Goal: Check status: Check status

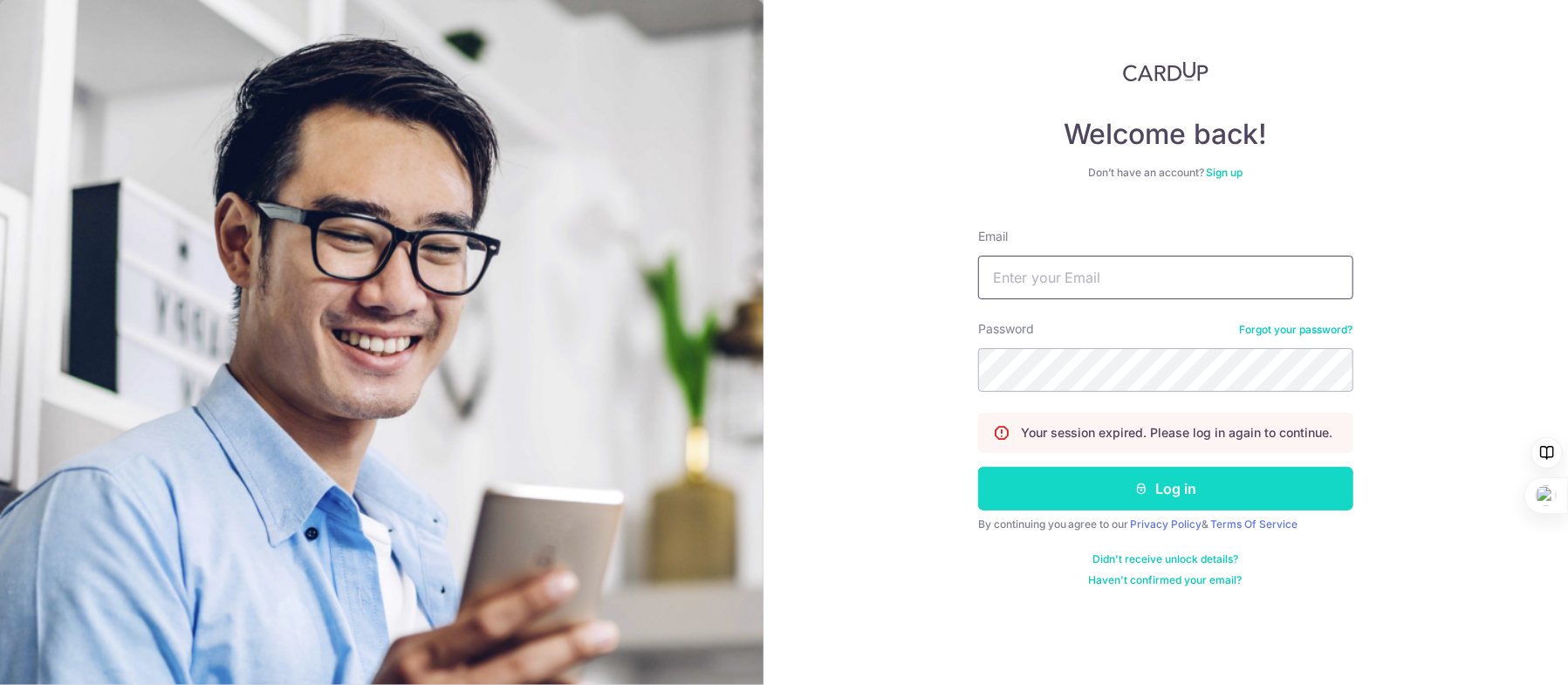
type input "Kywong@post.com"
click at [1188, 492] on button "Log in" at bounding box center [1166, 489] width 375 height 44
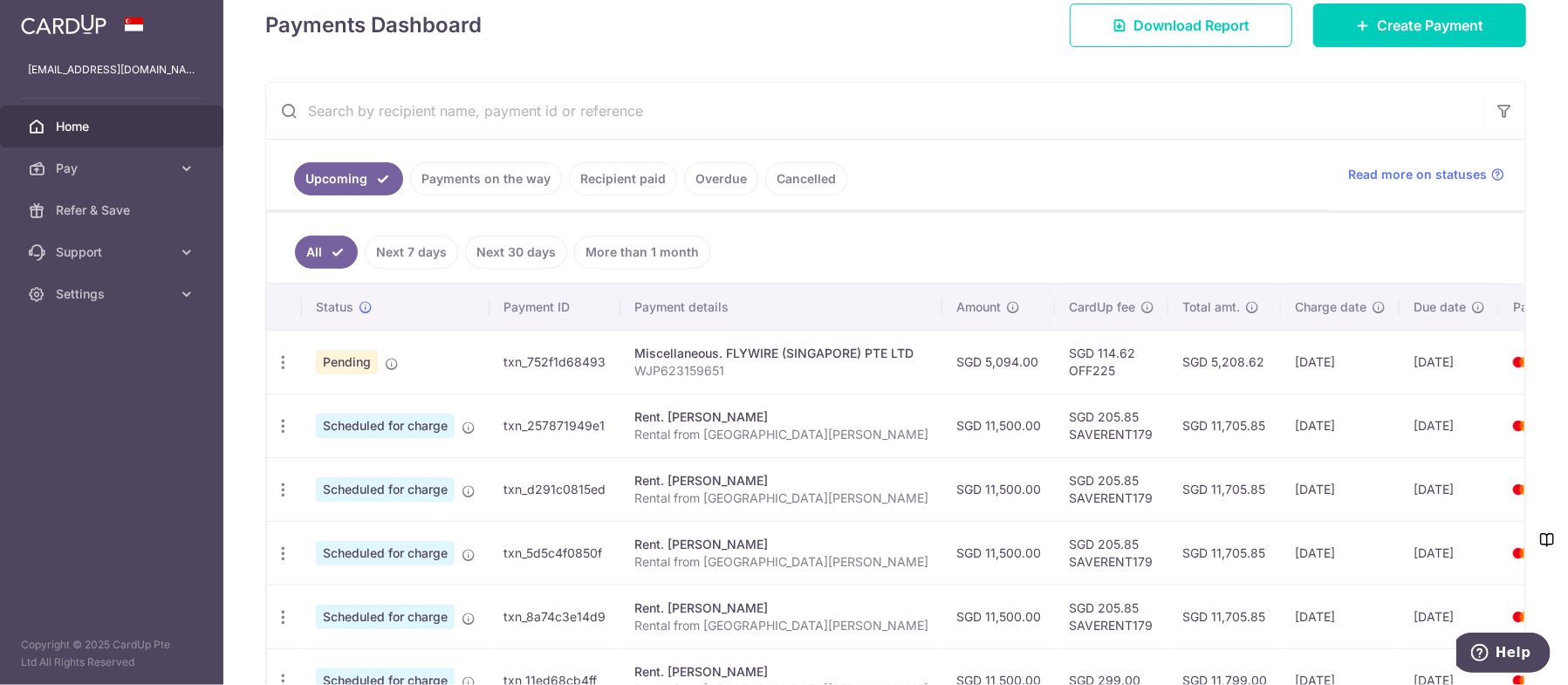
scroll to position [262, 0]
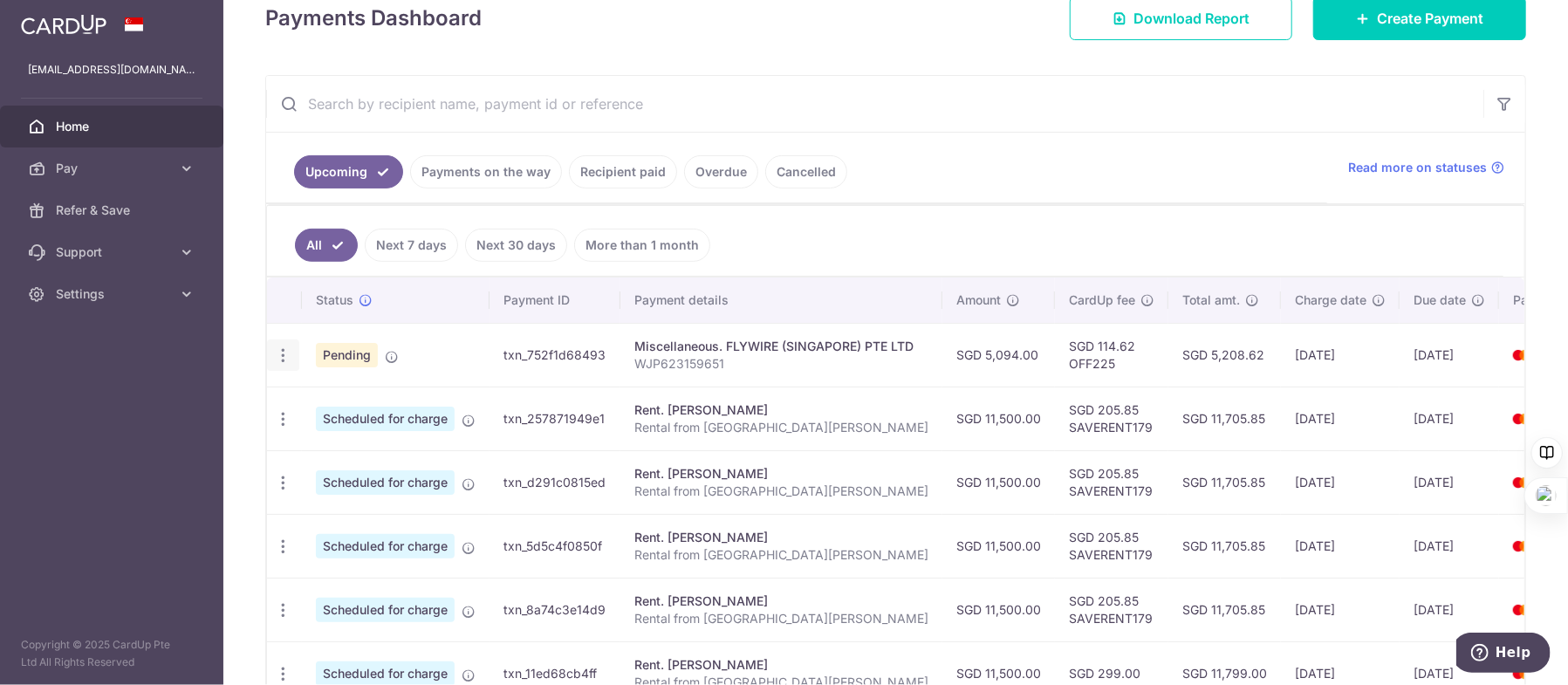
click at [278, 352] on icon "button" at bounding box center [283, 355] width 18 height 18
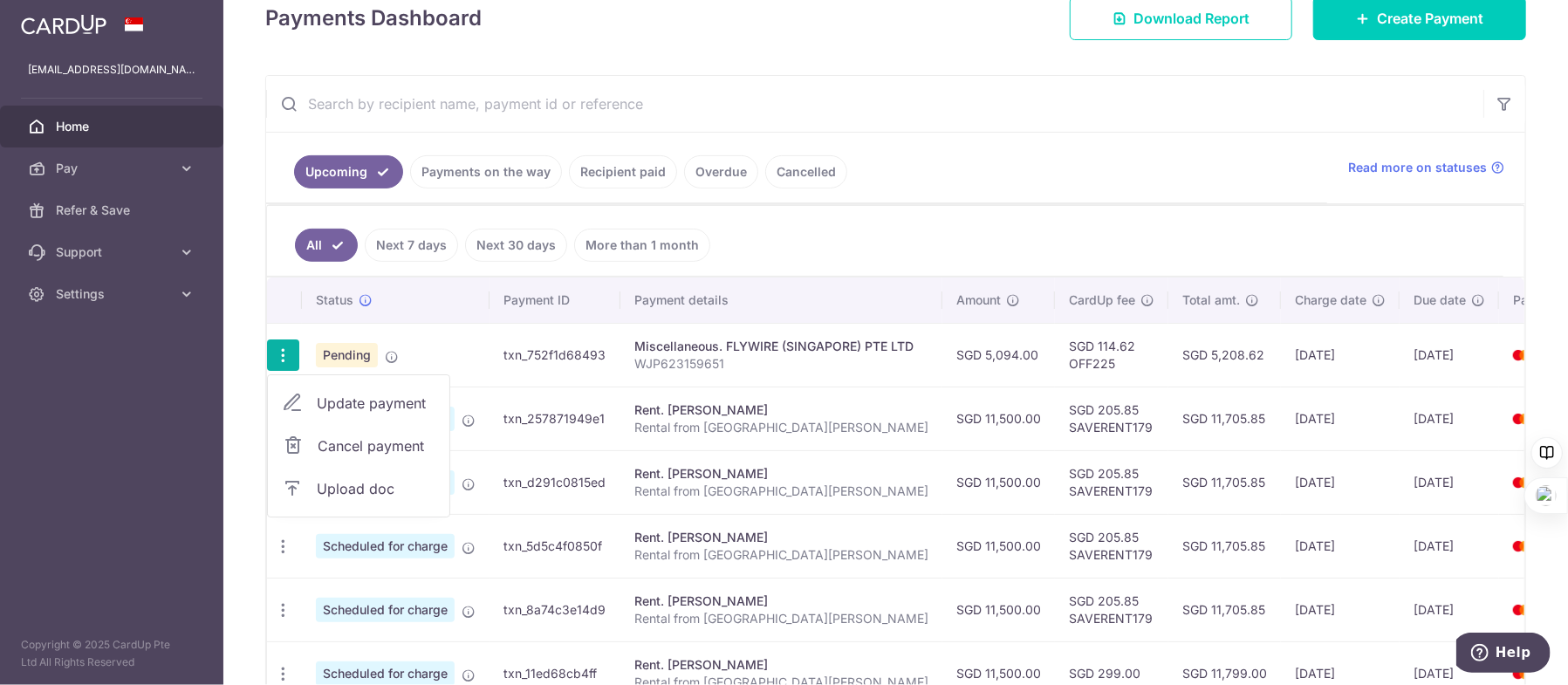
click at [881, 243] on ul "All Next 7 days Next 30 days More than 1 month" at bounding box center [885, 241] width 1237 height 71
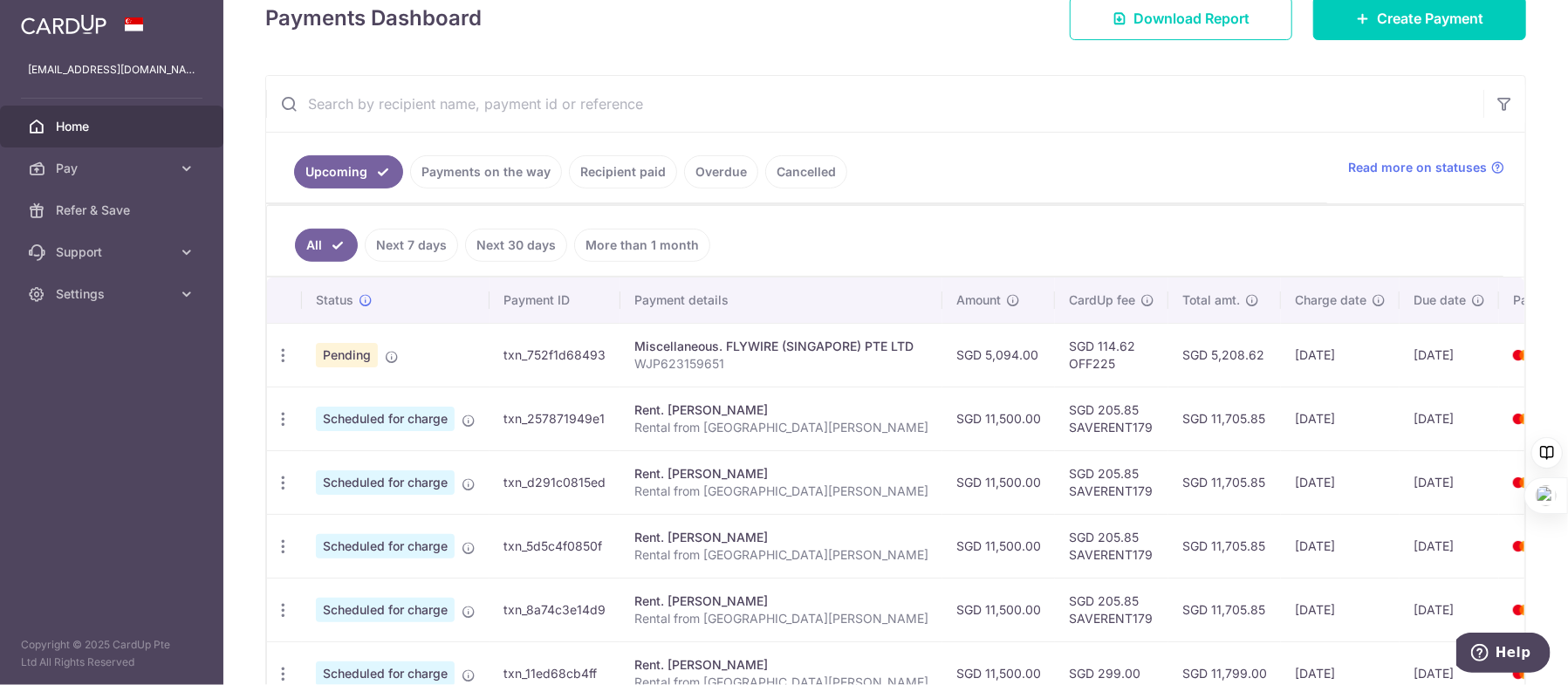
click at [496, 165] on link "Payments on the way" at bounding box center [486, 172] width 152 height 33
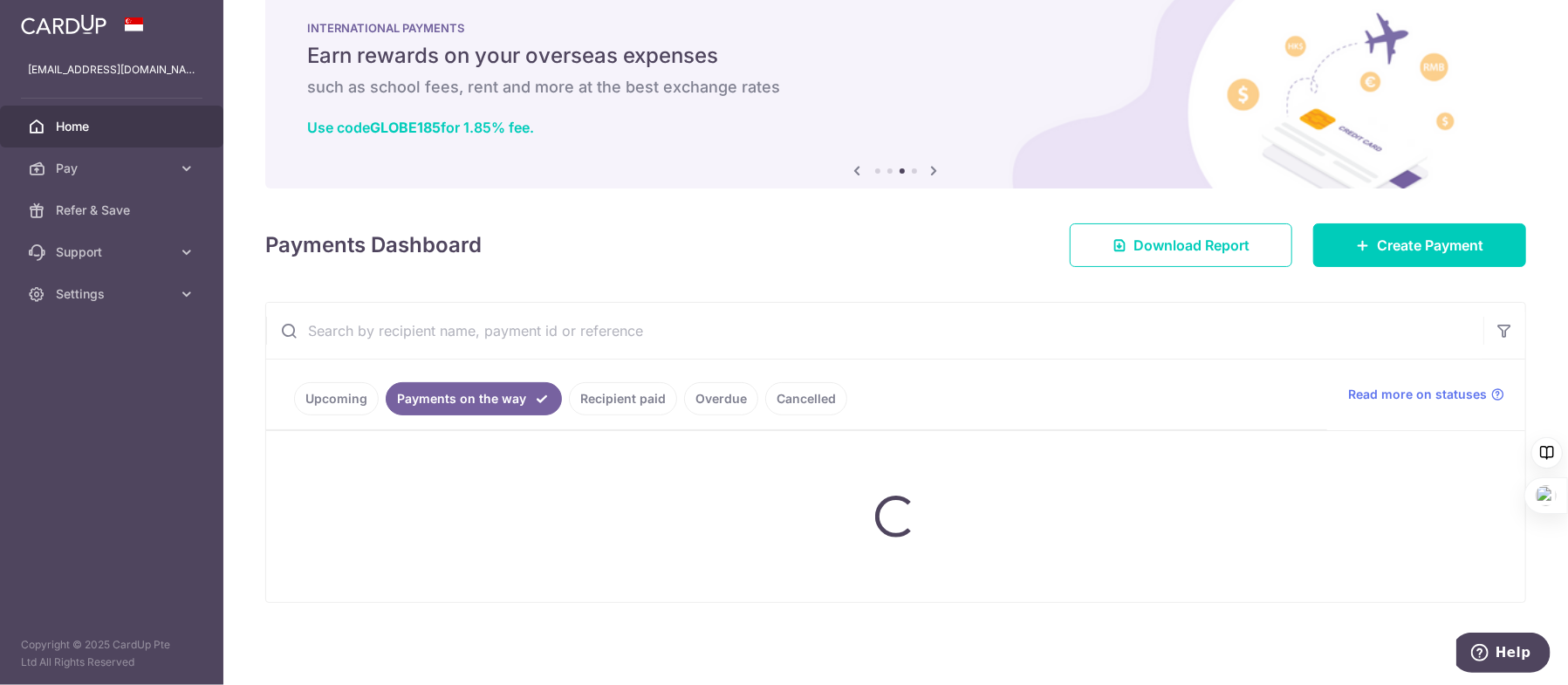
scroll to position [0, 0]
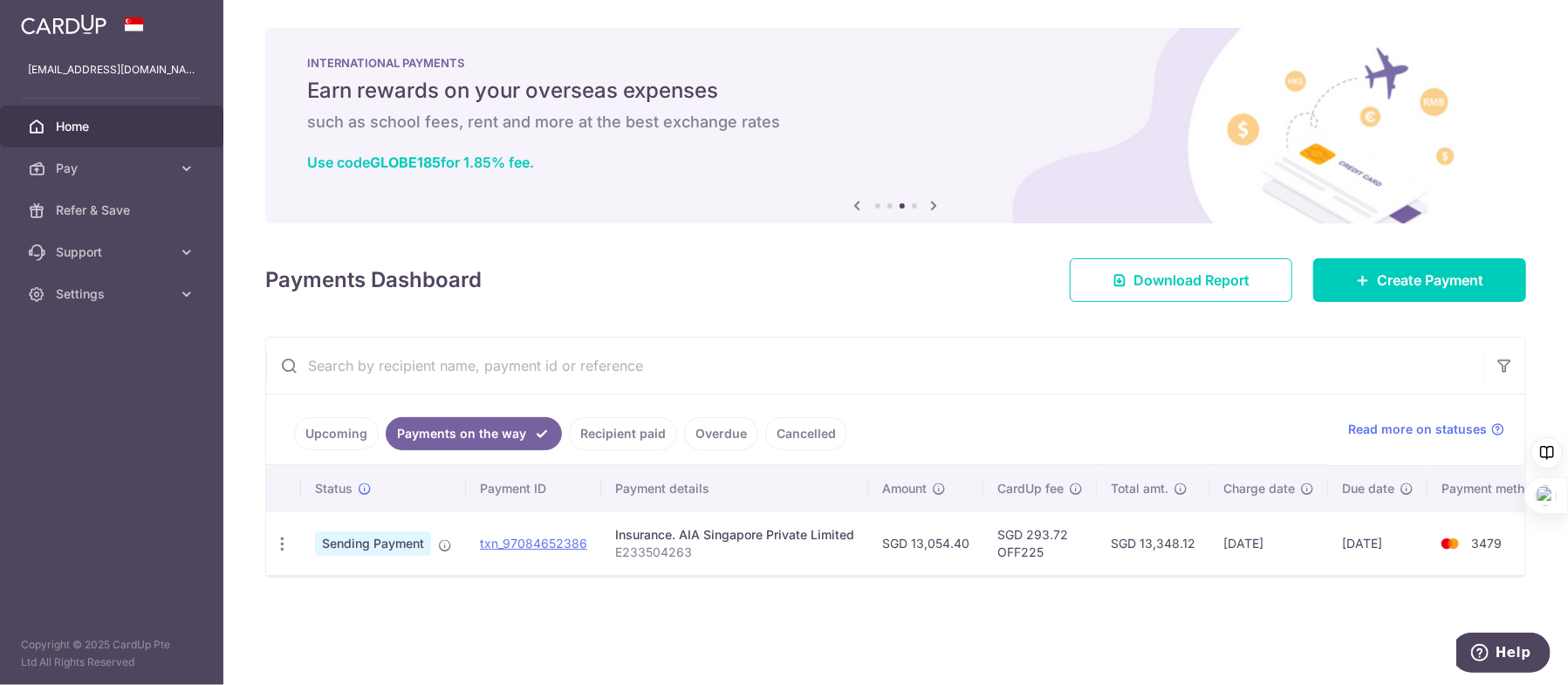
click at [623, 431] on link "Recipient paid" at bounding box center [623, 434] width 108 height 33
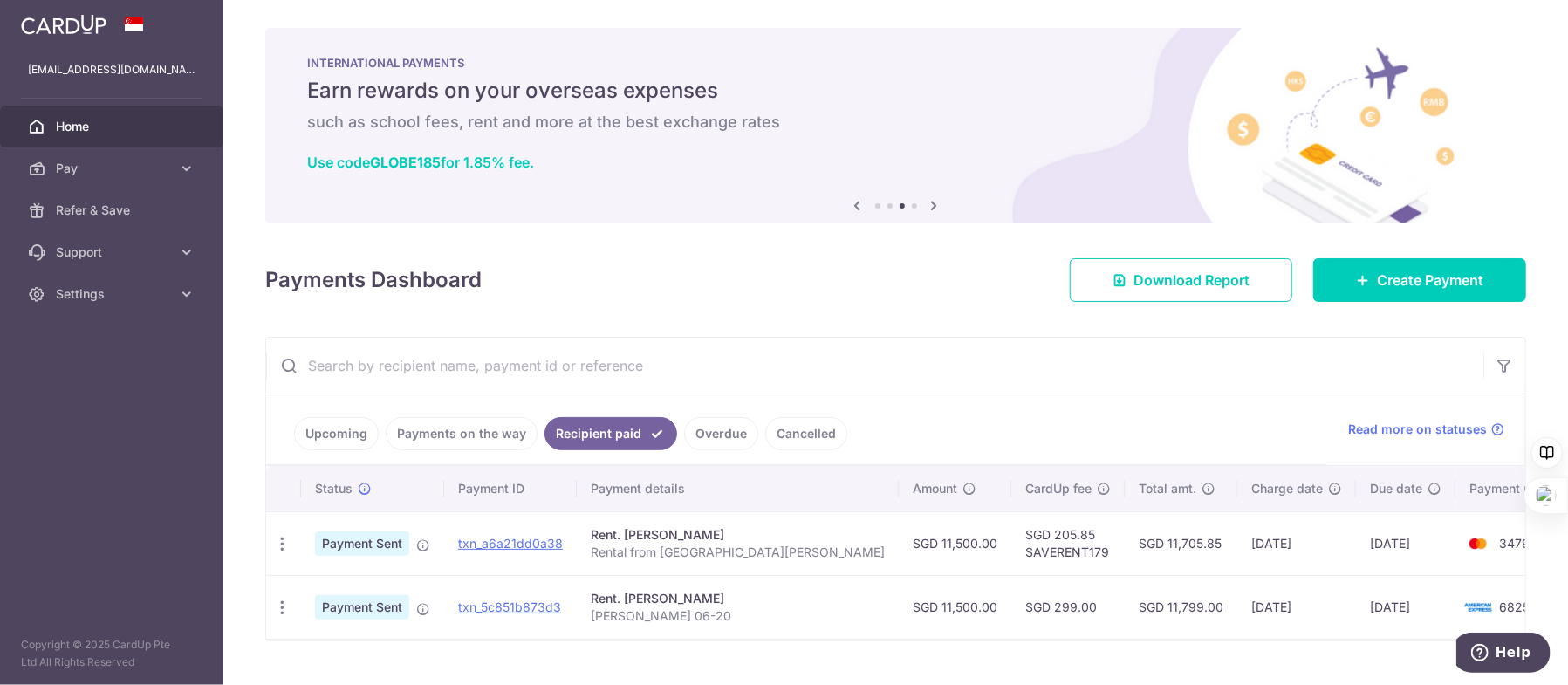
click at [496, 435] on link "Payments on the way" at bounding box center [462, 434] width 152 height 33
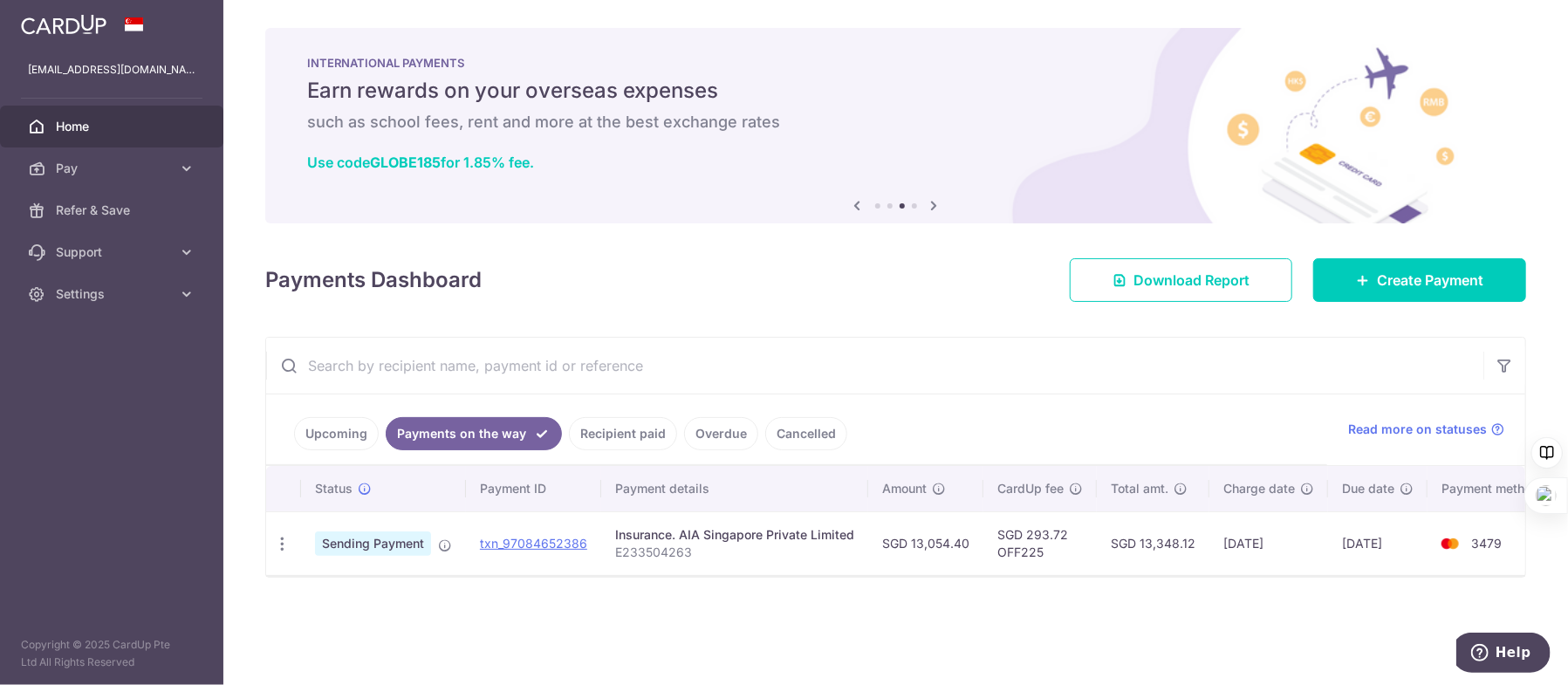
click at [339, 436] on link "Upcoming" at bounding box center [336, 434] width 85 height 33
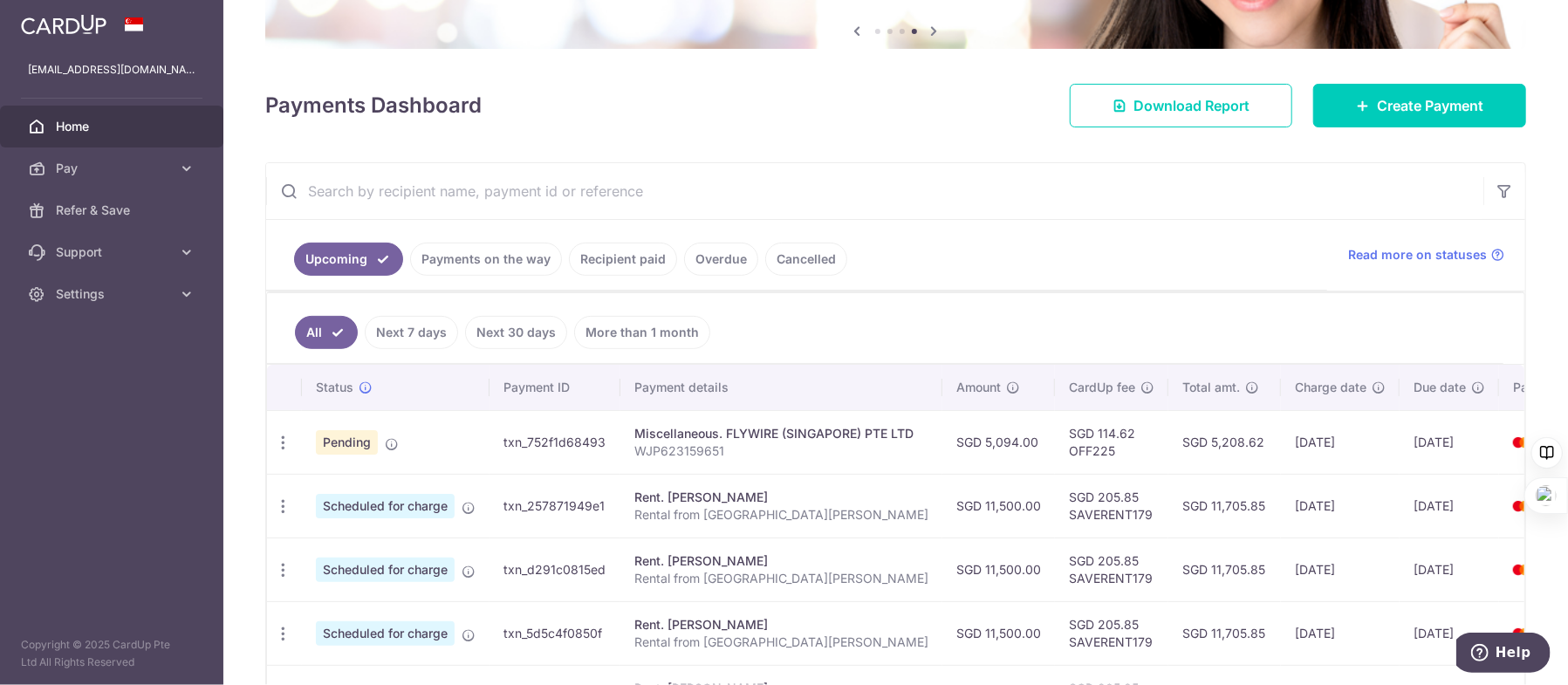
scroll to position [262, 0]
